Goal: Browse casually: Explore the website without a specific task or goal

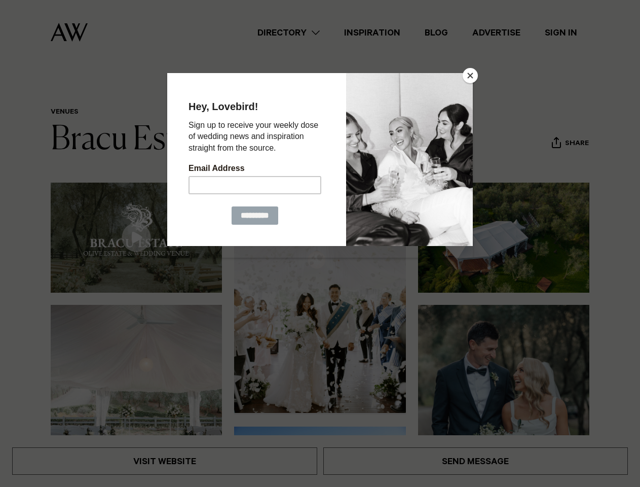
click at [470, 76] on button "Close" at bounding box center [470, 75] width 15 height 15
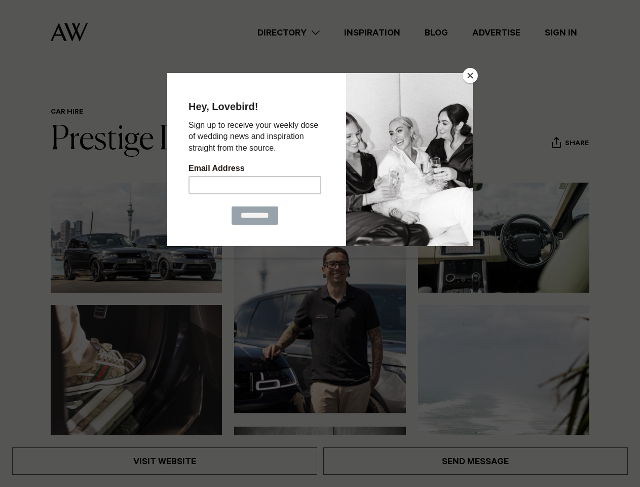
click at [470, 76] on button "Close" at bounding box center [470, 75] width 15 height 15
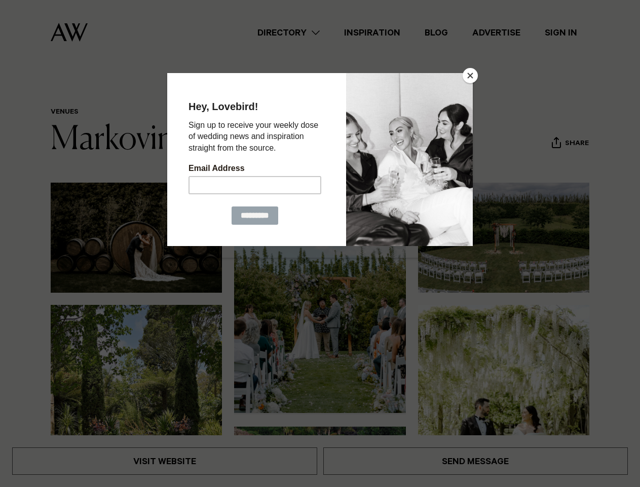
click at [470, 76] on button "Close" at bounding box center [470, 75] width 15 height 15
